Goal: Task Accomplishment & Management: Manage account settings

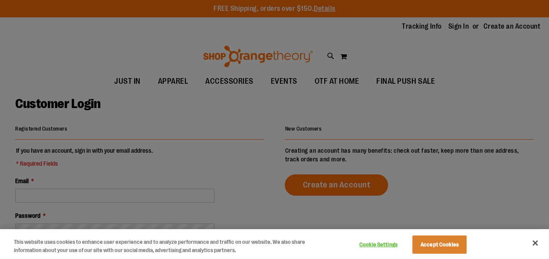
click at [188, 140] on div at bounding box center [274, 129] width 549 height 259
click at [150, 182] on div at bounding box center [274, 129] width 549 height 259
click at [455, 239] on button "Accept Cookies" at bounding box center [440, 245] width 54 height 18
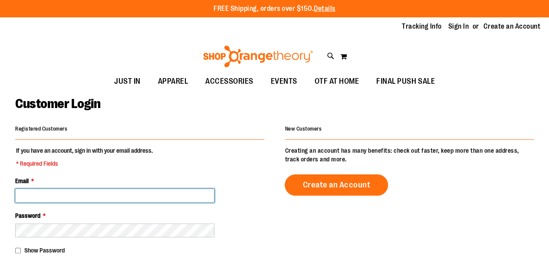
click at [140, 193] on input "Email *" at bounding box center [114, 196] width 199 height 14
type input "**********"
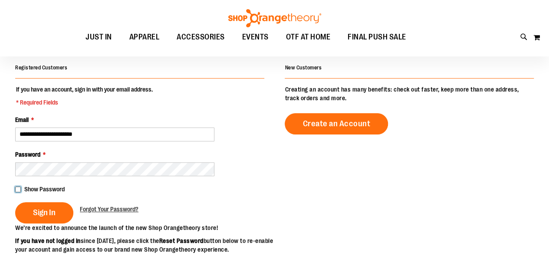
scroll to position [62, 0]
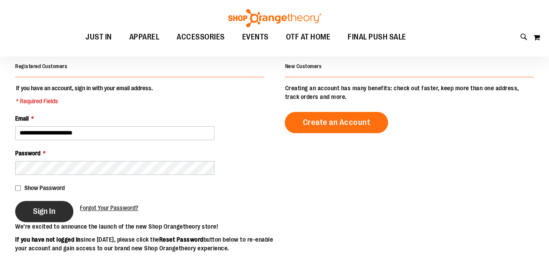
click at [39, 208] on span "Sign In" at bounding box center [44, 212] width 23 height 10
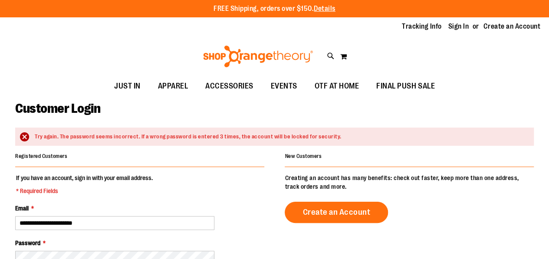
click at [144, 177] on legend "If you have an account, sign in with your email address. * Required Fields" at bounding box center [84, 185] width 139 height 22
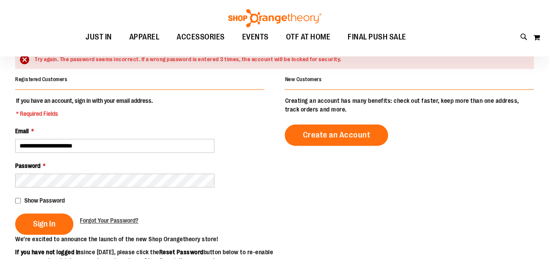
scroll to position [77, 0]
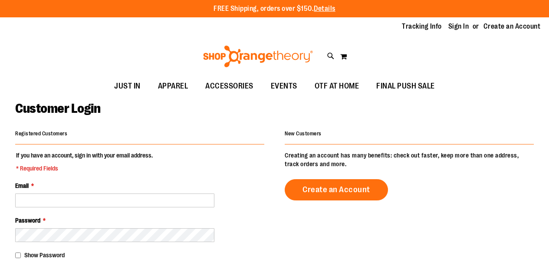
scroll to position [62, 0]
